Goal: Task Accomplishment & Management: Manage account settings

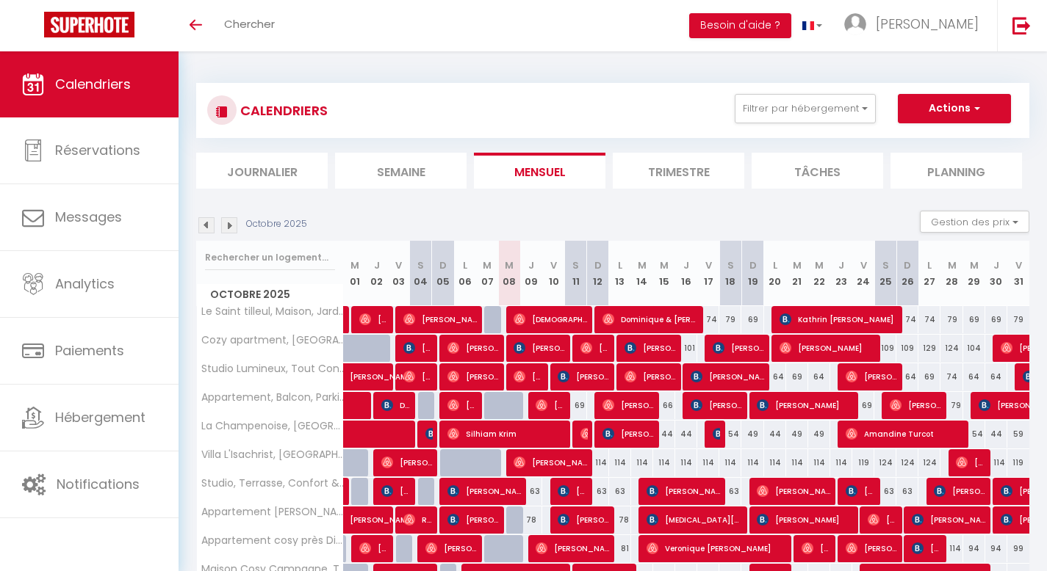
scroll to position [167, 0]
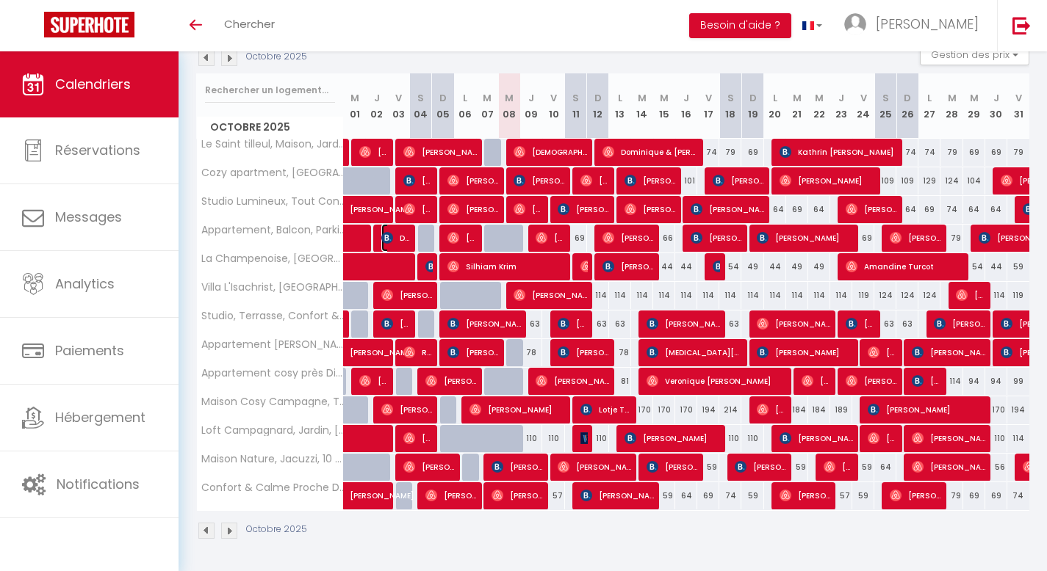
click at [390, 245] on span "Di Dio [PERSON_NAME]" at bounding box center [395, 238] width 29 height 28
select select "OK"
select select "0"
select select "1"
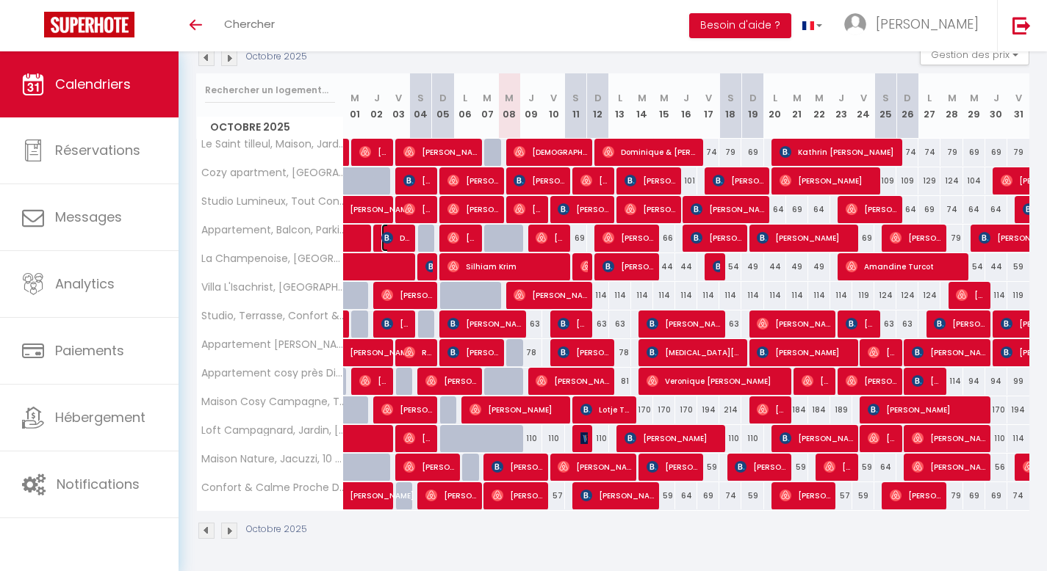
select select "1"
select select
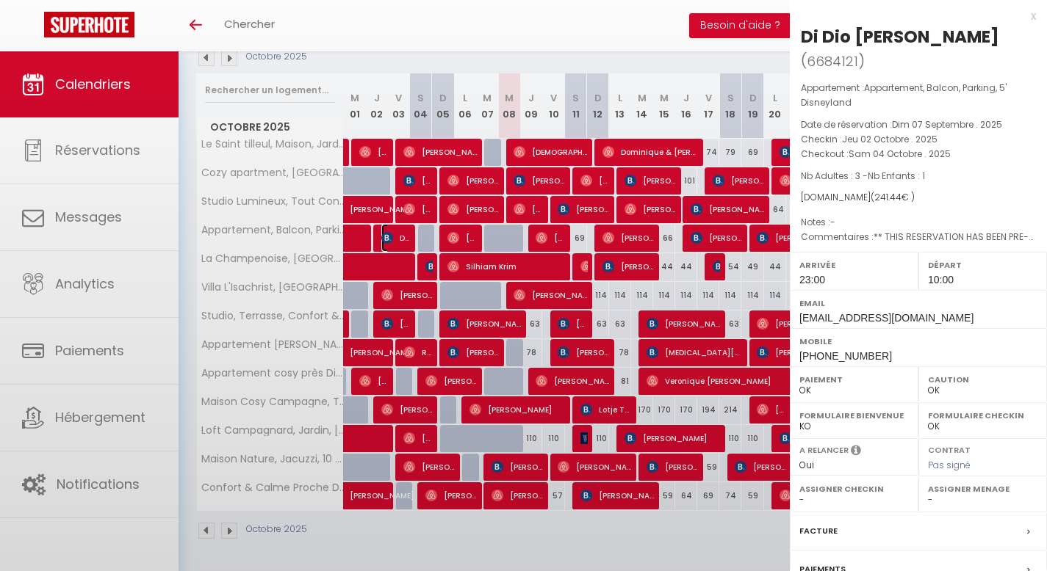
select select "25815"
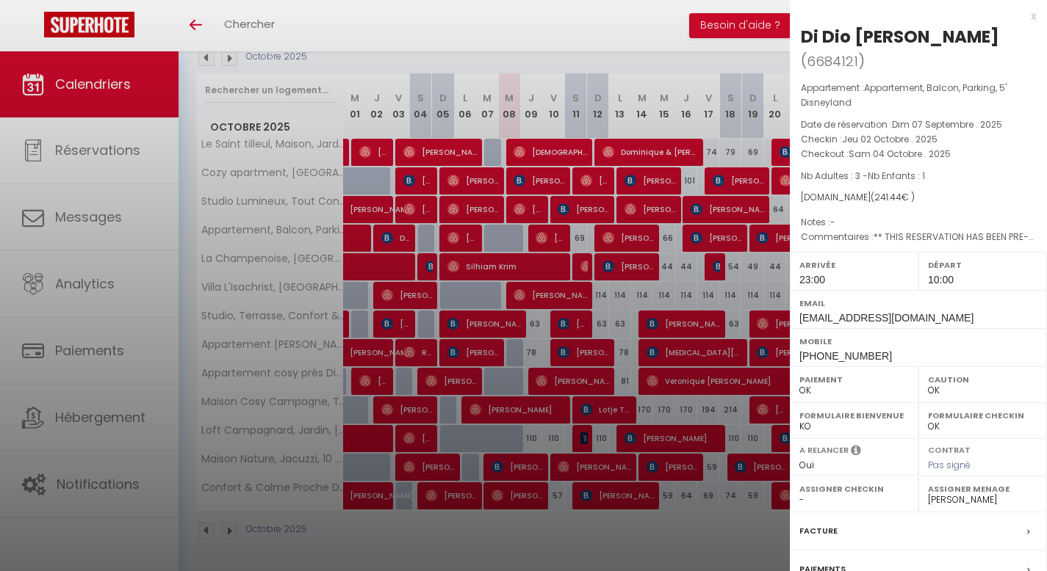
click at [602, 4] on div at bounding box center [523, 285] width 1047 height 571
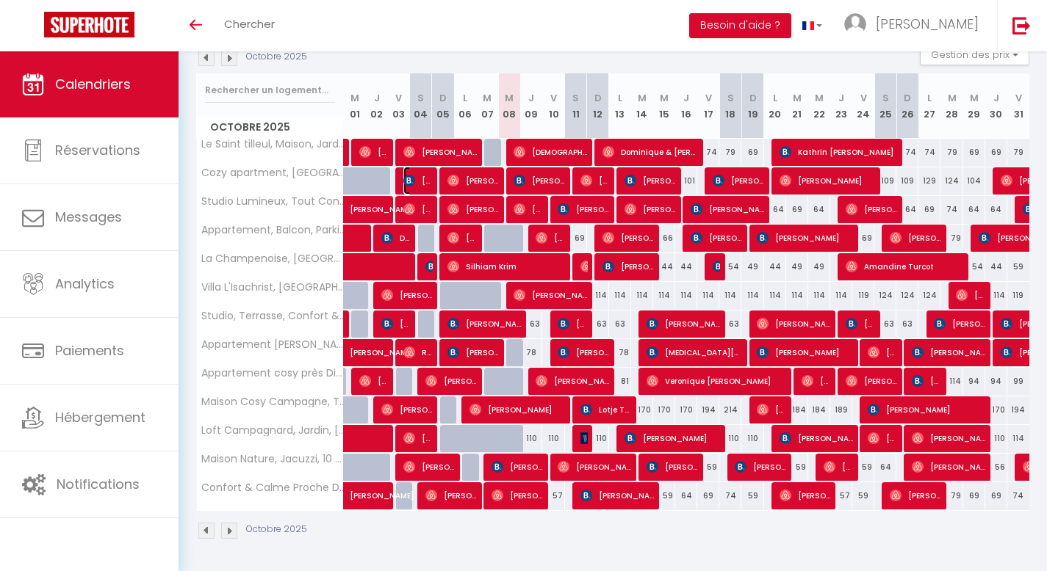
click at [419, 188] on span "[PERSON_NAME]" at bounding box center [417, 181] width 29 height 28
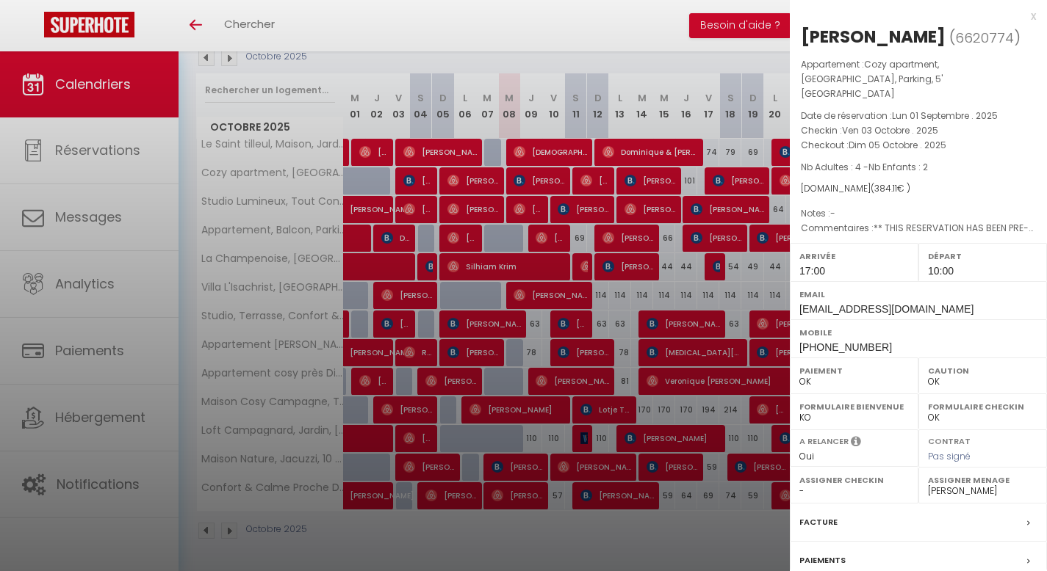
click at [418, 438] on div at bounding box center [523, 285] width 1047 height 571
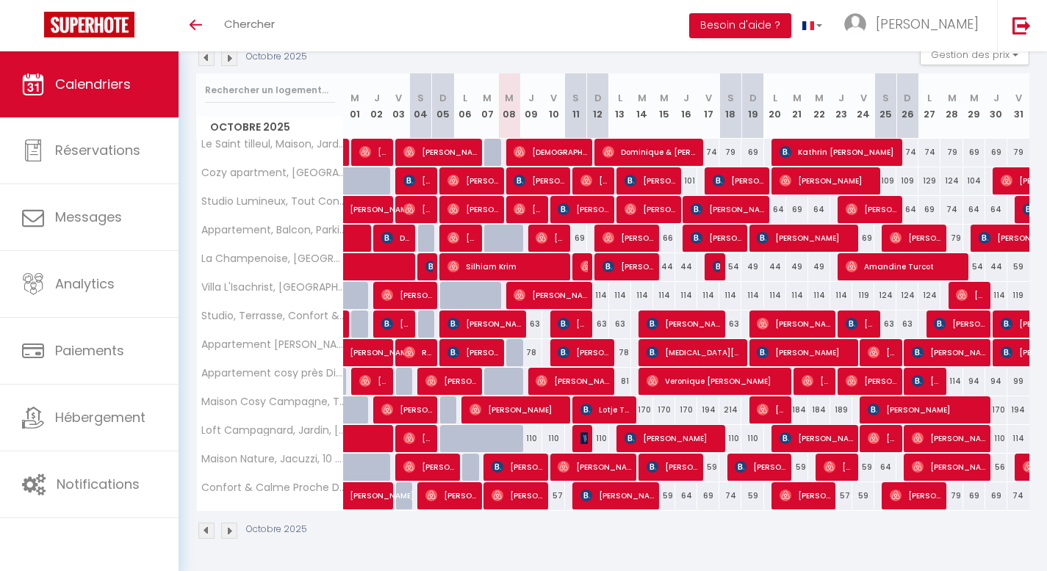
click at [361, 44] on div "Toggle menubar Chercher BUTTON Besoin d'aide ? [PERSON_NAME] Équipe" at bounding box center [570, 25] width 929 height 51
click at [480, 32] on div "Toggle menubar Chercher BUTTON Besoin d'aide ? [PERSON_NAME] Équipe" at bounding box center [570, 25] width 929 height 51
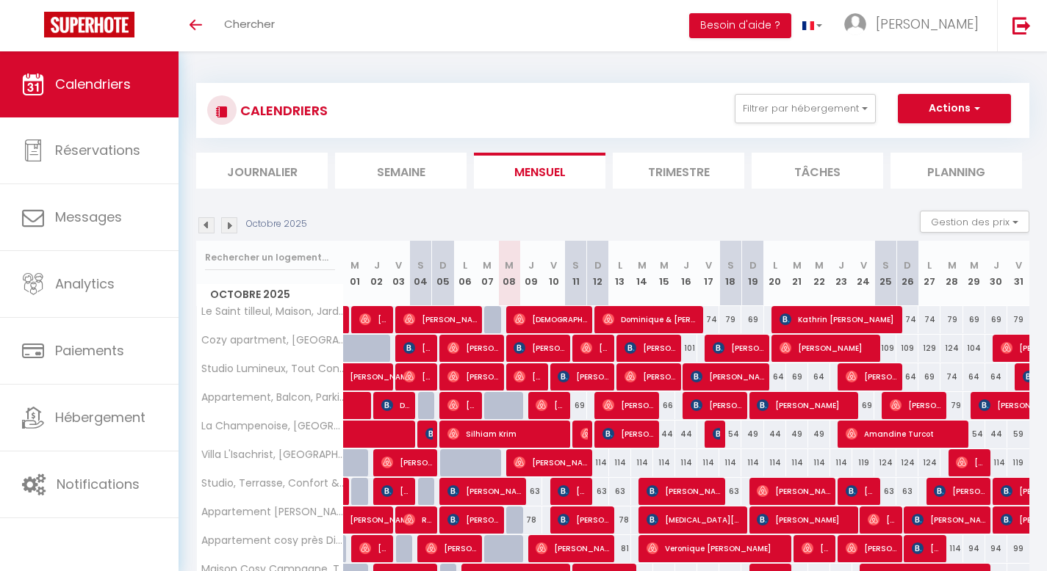
click at [358, 106] on div "CALENDRIERS Filtrer par hébergement Logements désactivés [GEOGRAPHIC_DATA], Con…" at bounding box center [612, 110] width 811 height 33
click at [283, 203] on section "Octobre 2025 Gestion des prix Nb Nuits minimum Règles Disponibilité Octobre 202…" at bounding box center [612, 459] width 833 height 526
click at [322, 103] on h3 "CALENDRIERS" at bounding box center [281, 110] width 91 height 33
drag, startPoint x: 328, startPoint y: 109, endPoint x: 305, endPoint y: 113, distance: 23.8
click at [305, 113] on div "CALENDRIERS Filtrer par hébergement Logements désactivés [GEOGRAPHIC_DATA], Con…" at bounding box center [612, 110] width 811 height 33
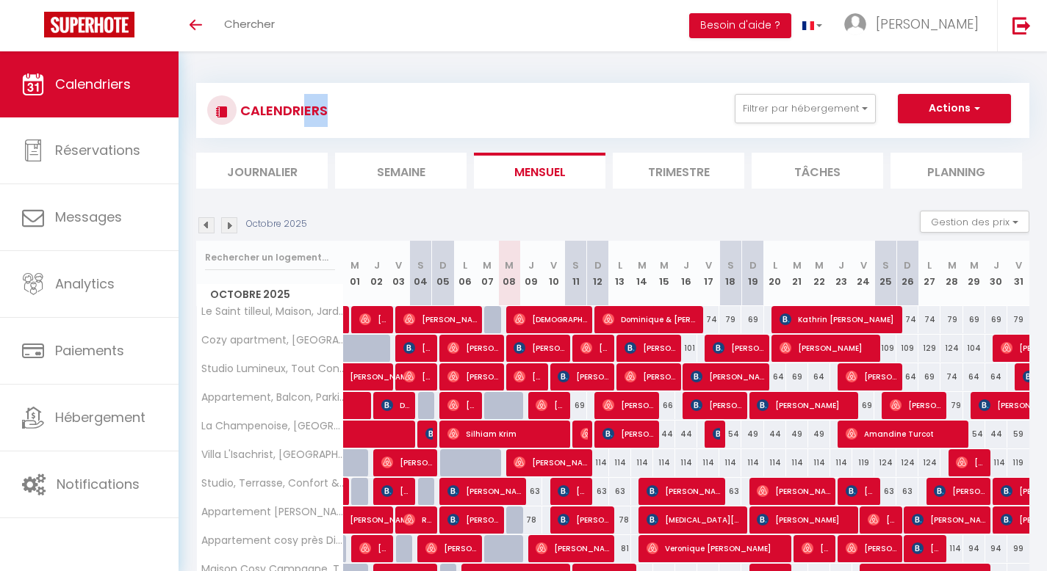
click at [345, 115] on div "CALENDRIERS Filtrer par hébergement Logements désactivés [GEOGRAPHIC_DATA], Con…" at bounding box center [612, 110] width 811 height 33
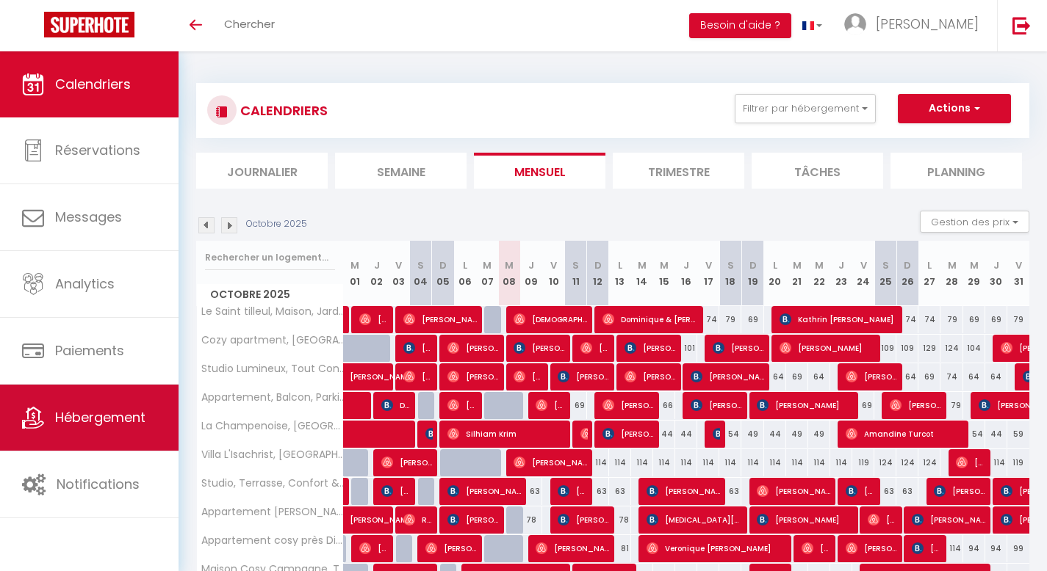
click at [92, 421] on span "Hébergement" at bounding box center [100, 417] width 90 height 18
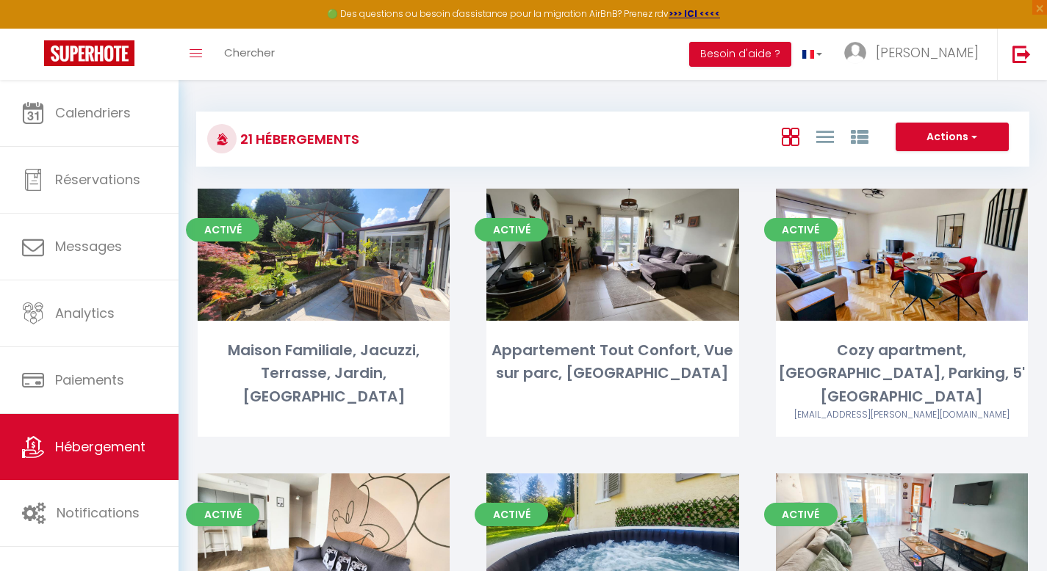
click at [415, 134] on div "21 Hébergements" at bounding box center [336, 139] width 277 height 33
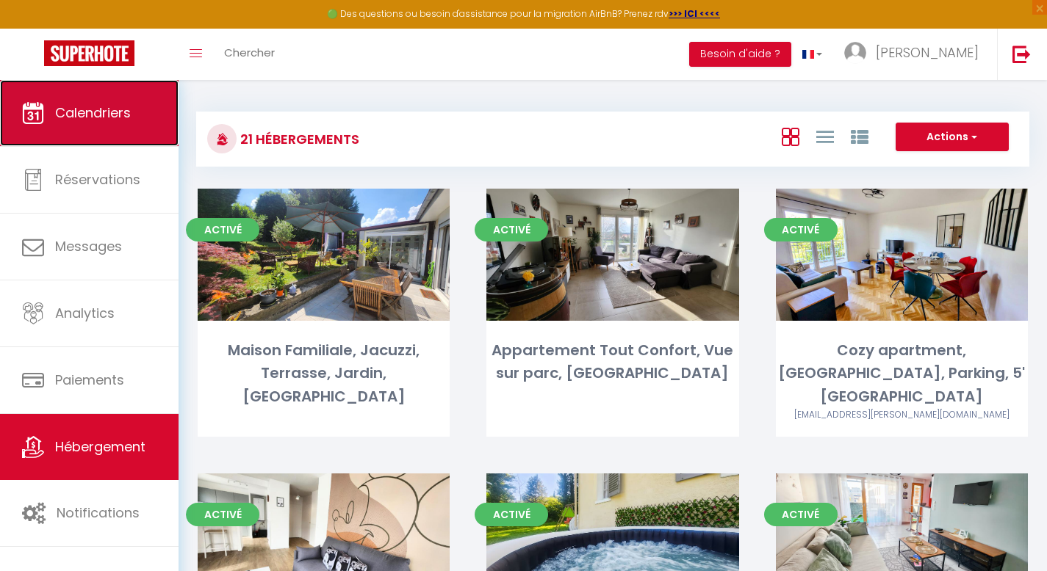
click at [126, 101] on link "Calendriers" at bounding box center [89, 113] width 178 height 66
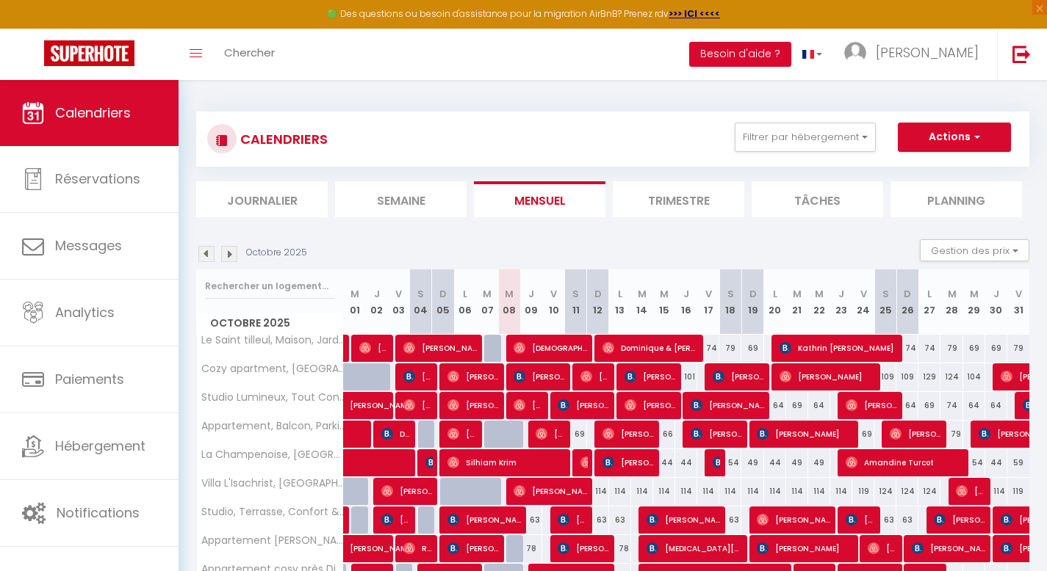
click at [367, 142] on div "CALENDRIERS Filtrer par hébergement Logements désactivés [GEOGRAPHIC_DATA], Con…" at bounding box center [612, 139] width 811 height 33
